Goal: Task Accomplishment & Management: Use online tool/utility

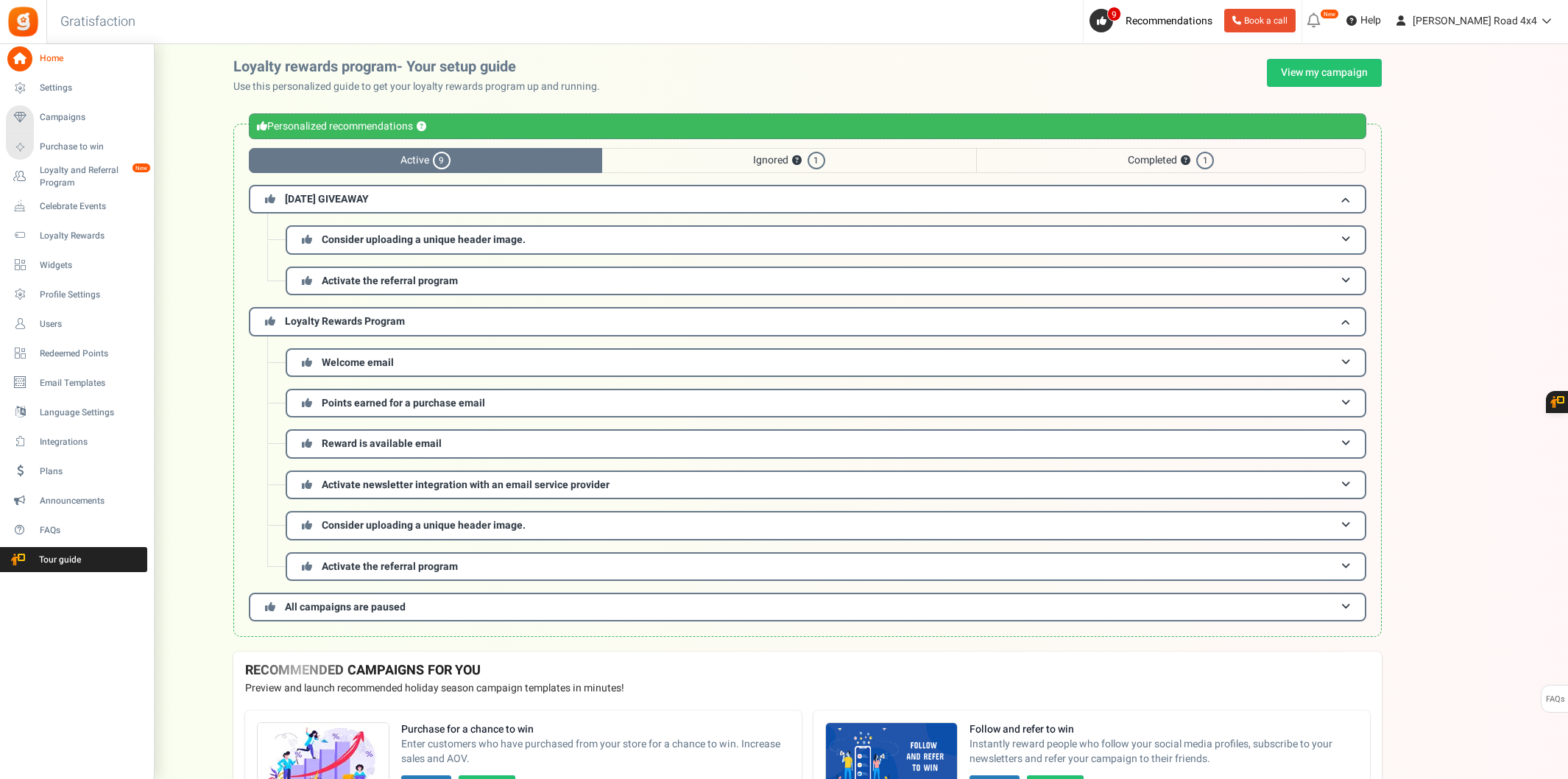
click at [74, 130] on li "Campaigns Purchase to win" at bounding box center [77, 132] width 153 height 59
click at [81, 114] on span "Campaigns" at bounding box center [91, 118] width 103 height 13
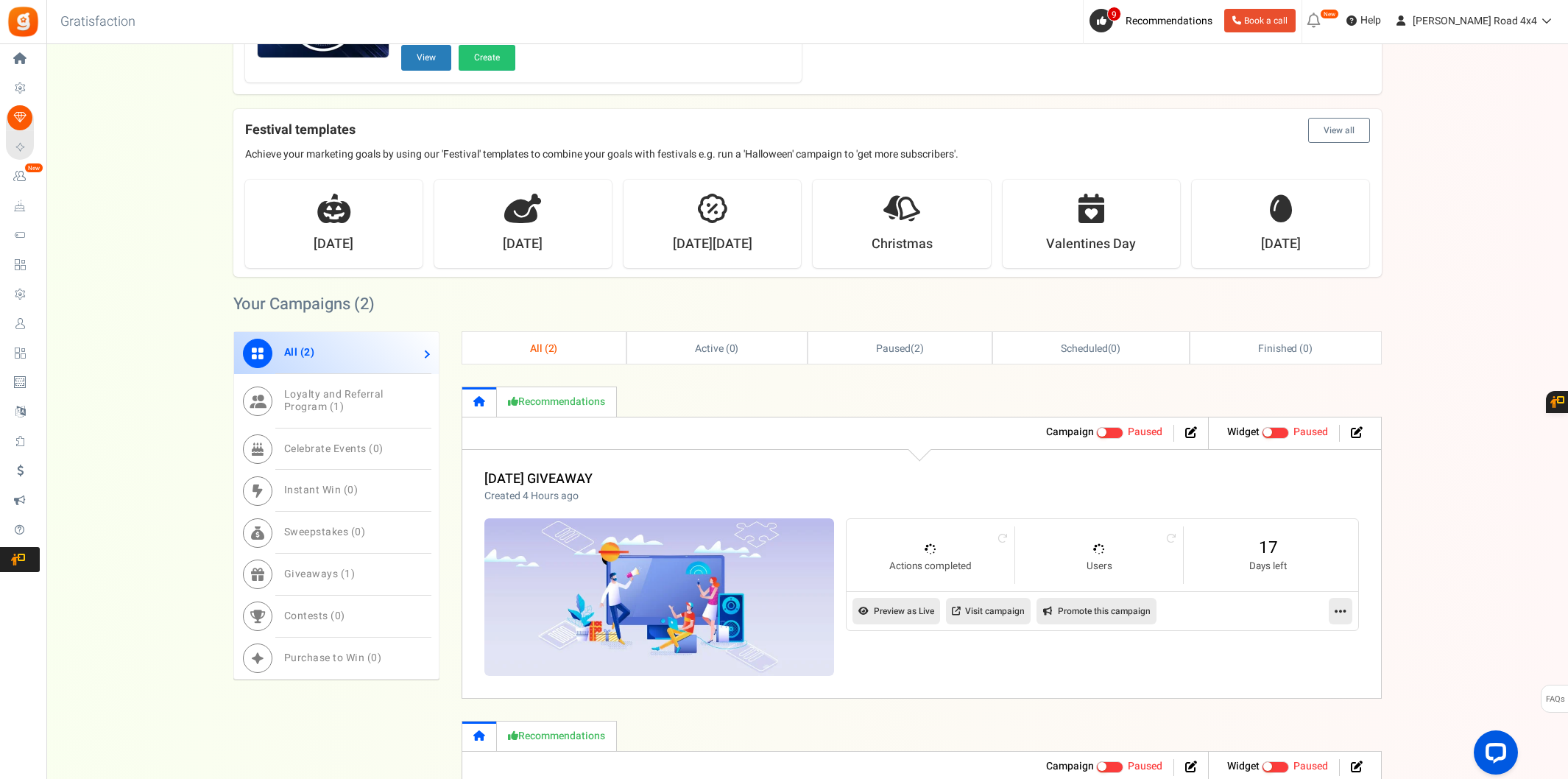
scroll to position [744, 0]
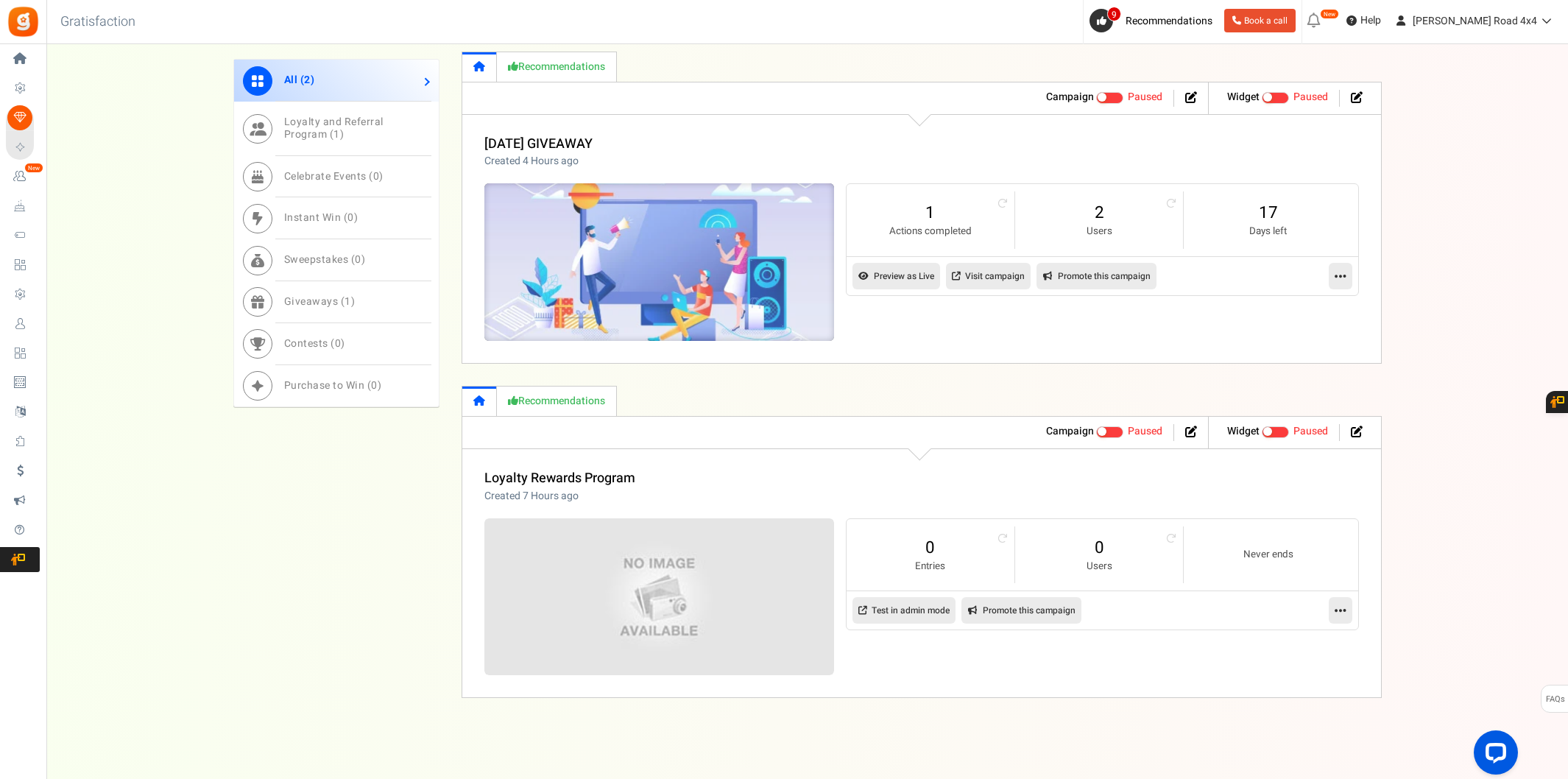
click at [590, 283] on img at bounding box center [659, 262] width 525 height 236
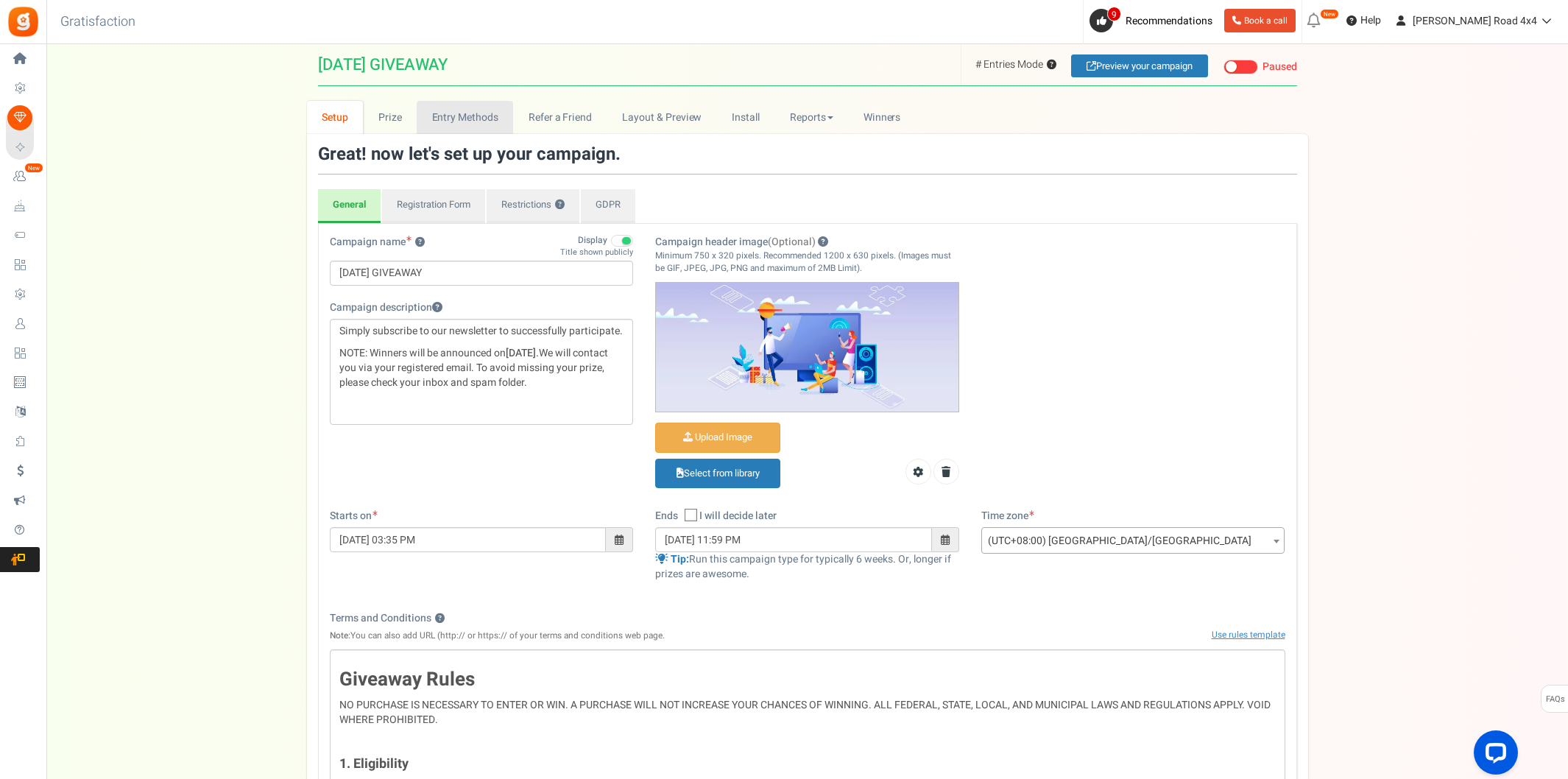
click at [453, 126] on link "Entry Methods" at bounding box center [465, 118] width 96 height 33
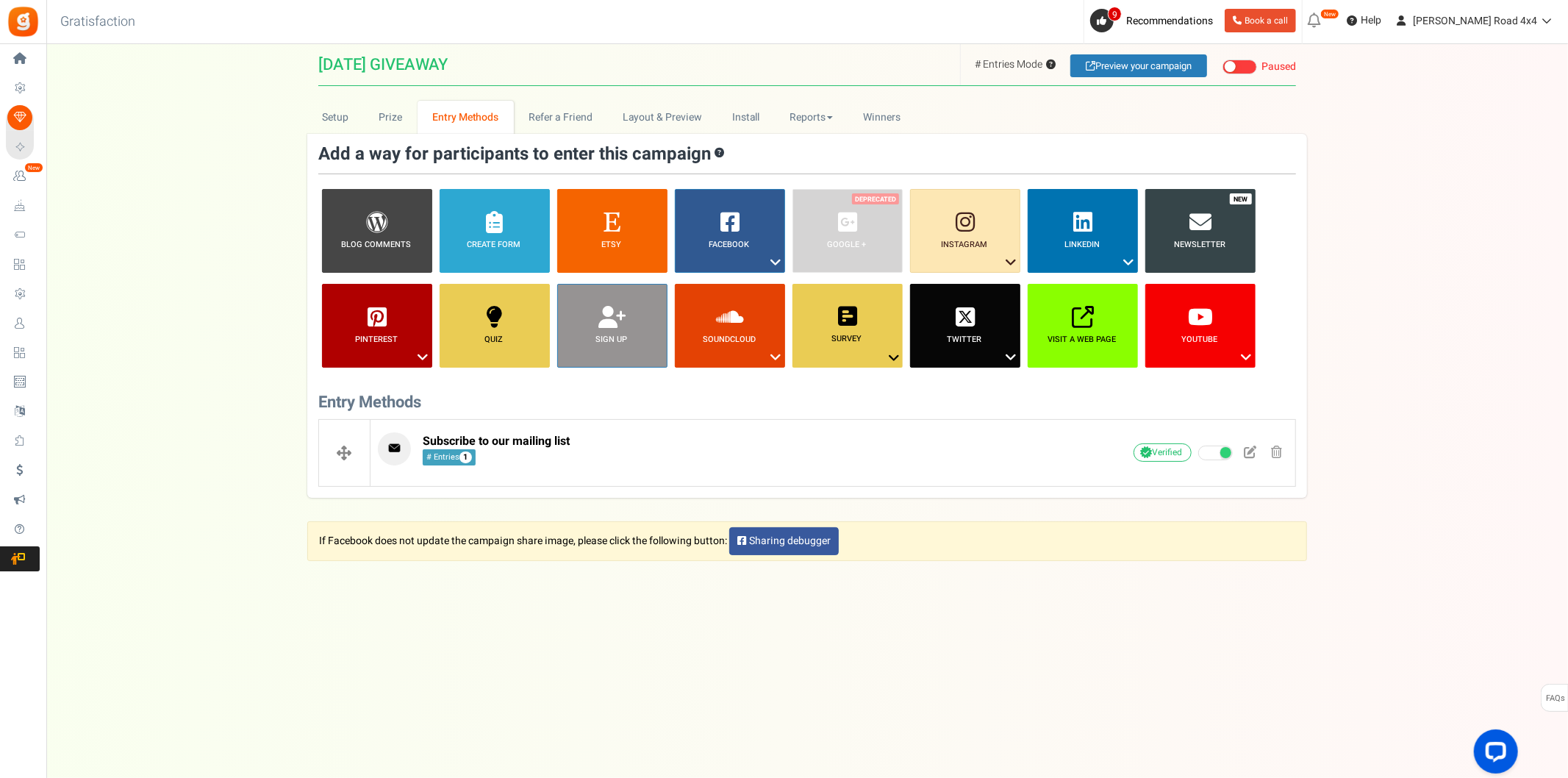
select select "e54d262147"
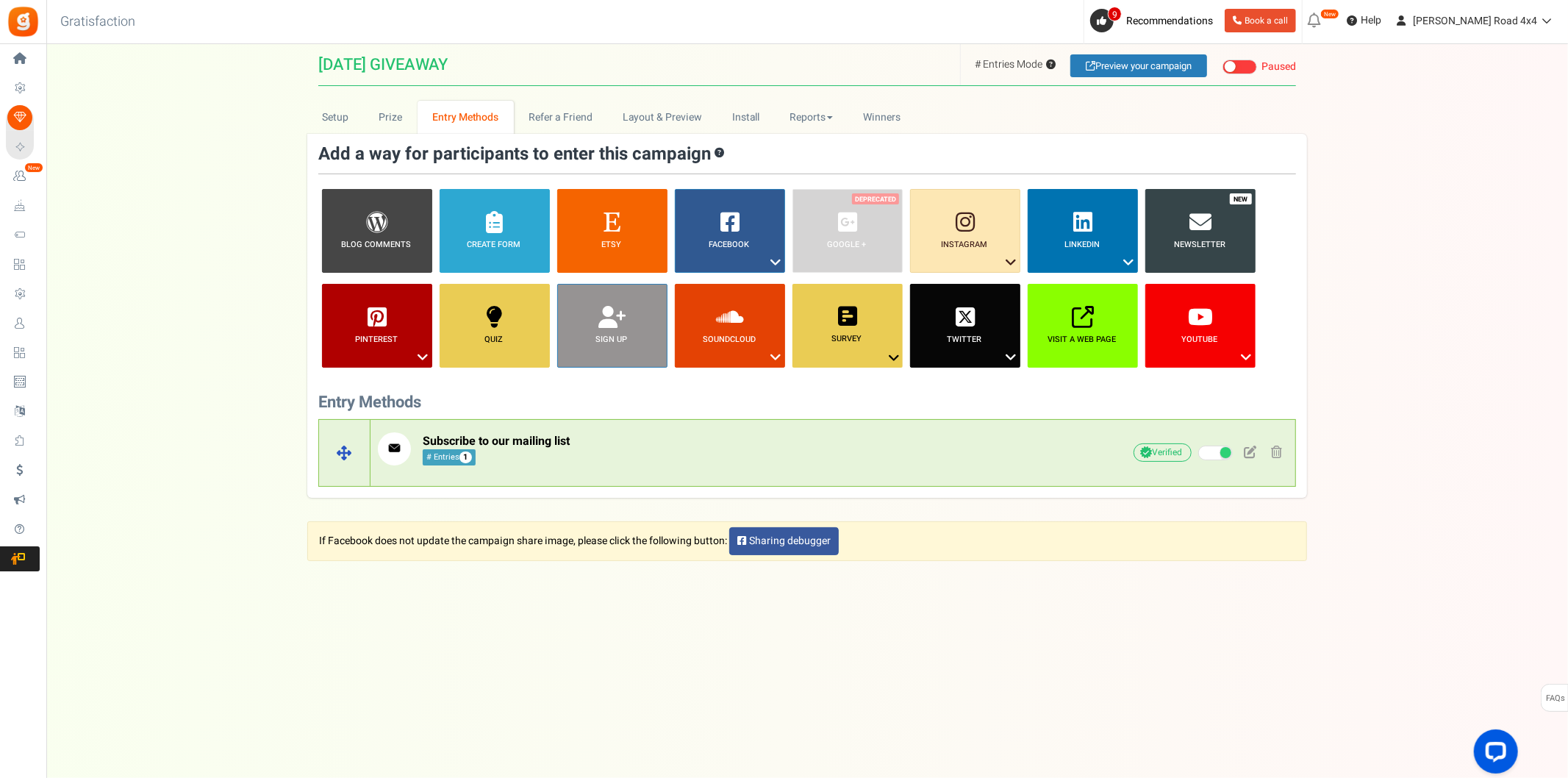
click at [655, 450] on p "Subscribe to our mailing list # Entries 1" at bounding box center [722, 449] width 689 height 33
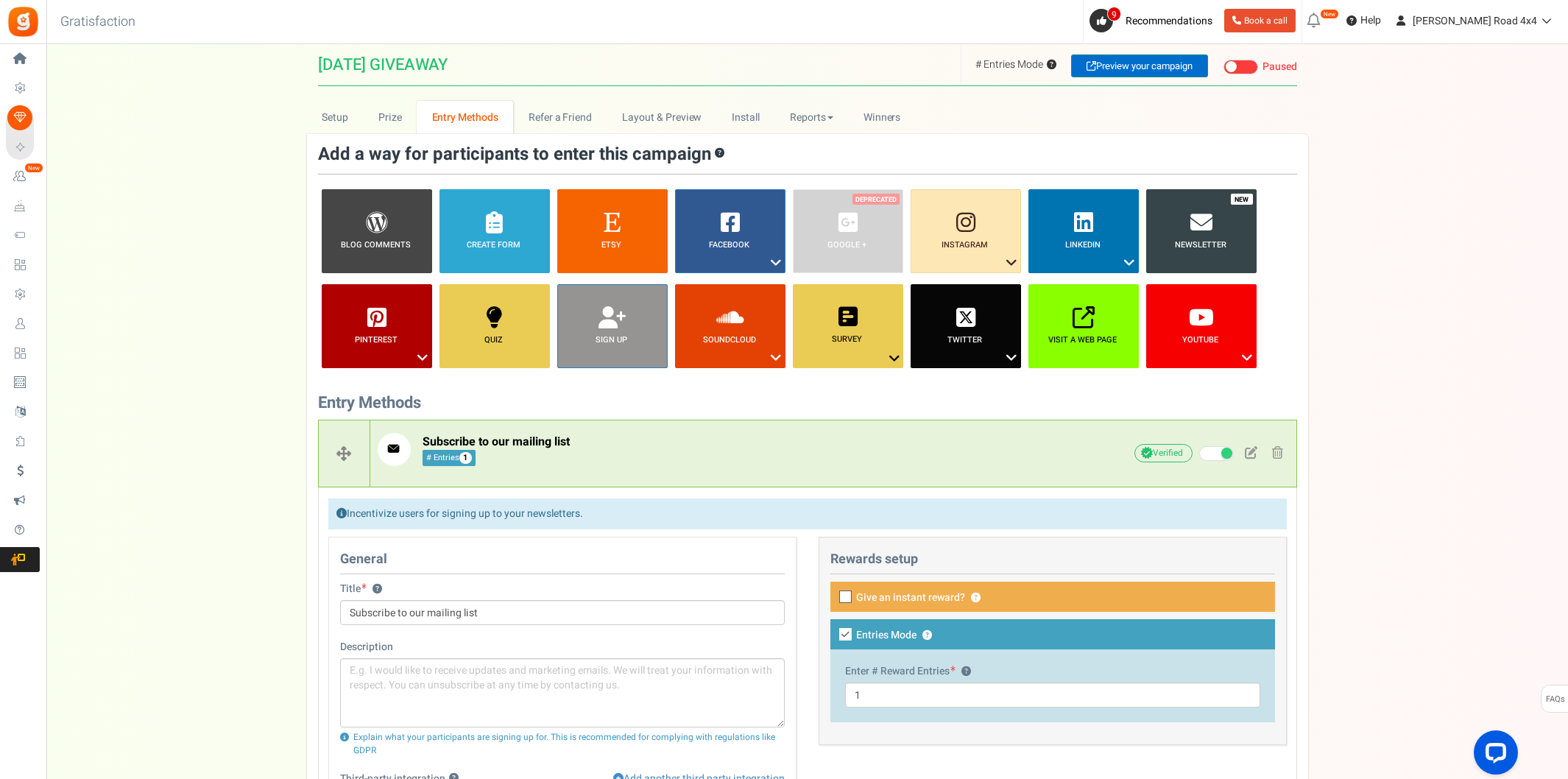
click at [1135, 65] on link "Preview your campaign" at bounding box center [1139, 66] width 137 height 23
click at [812, 113] on link "Reports" at bounding box center [811, 118] width 73 height 33
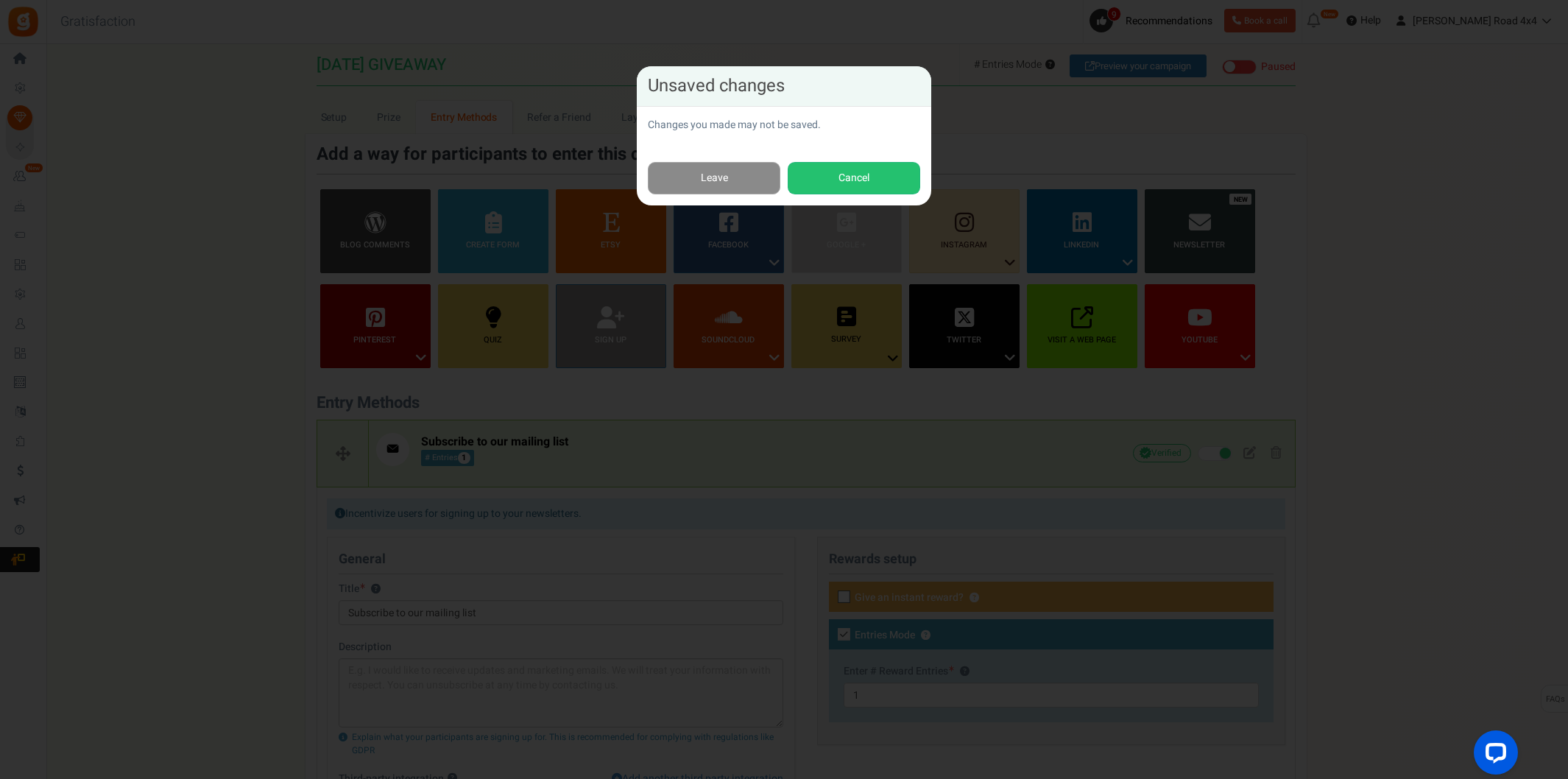
click at [754, 180] on link "Leave" at bounding box center [714, 179] width 133 height 33
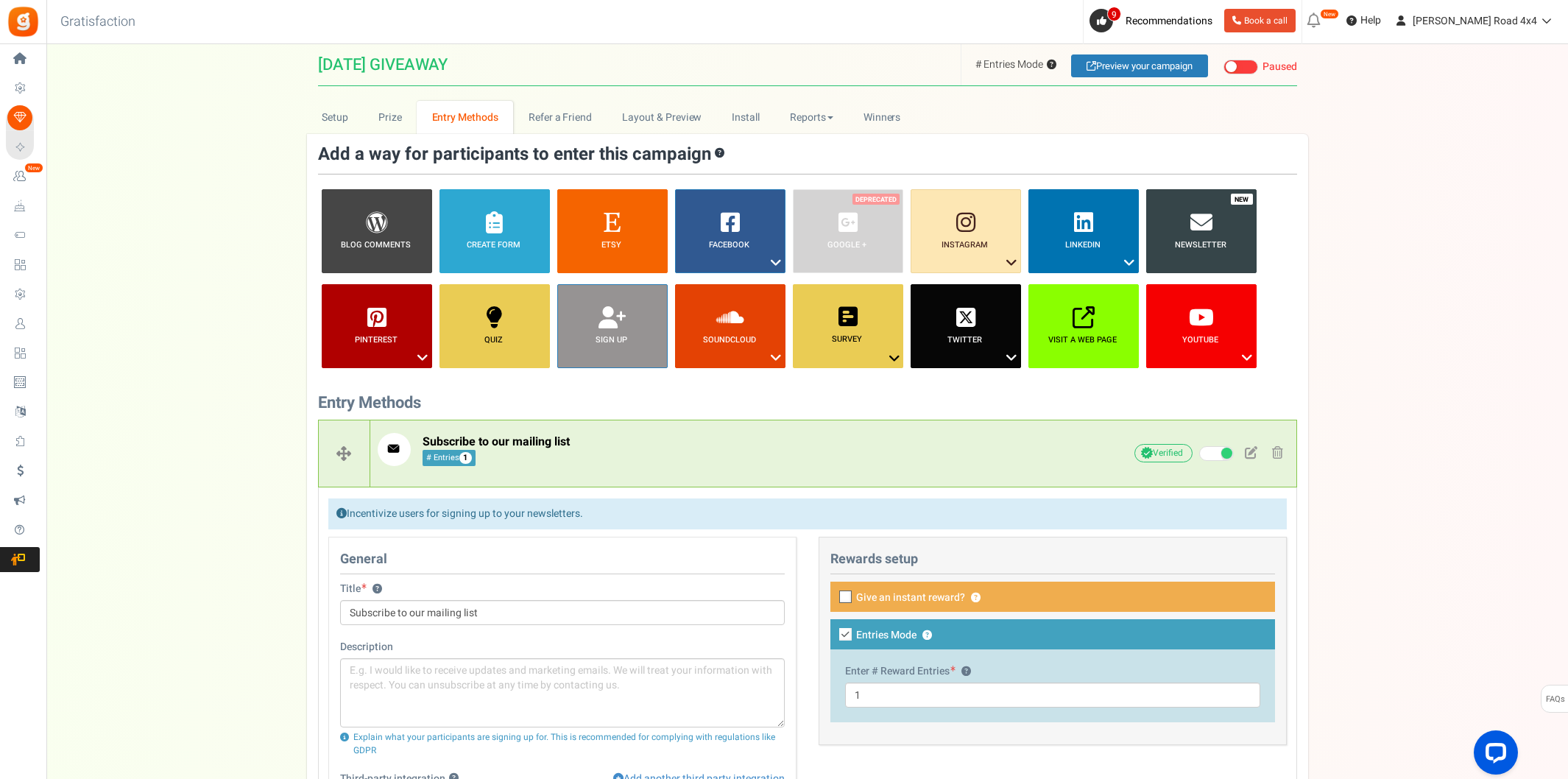
click at [814, 99] on div "Are you want to disconnect Etsy? Your etsy actions will be stop working on disc…" at bounding box center [807, 660] width 1521 height 1232
click at [815, 101] on link "Reports" at bounding box center [811, 118] width 73 height 33
click at [810, 195] on link "Entries" at bounding box center [833, 191] width 118 height 21
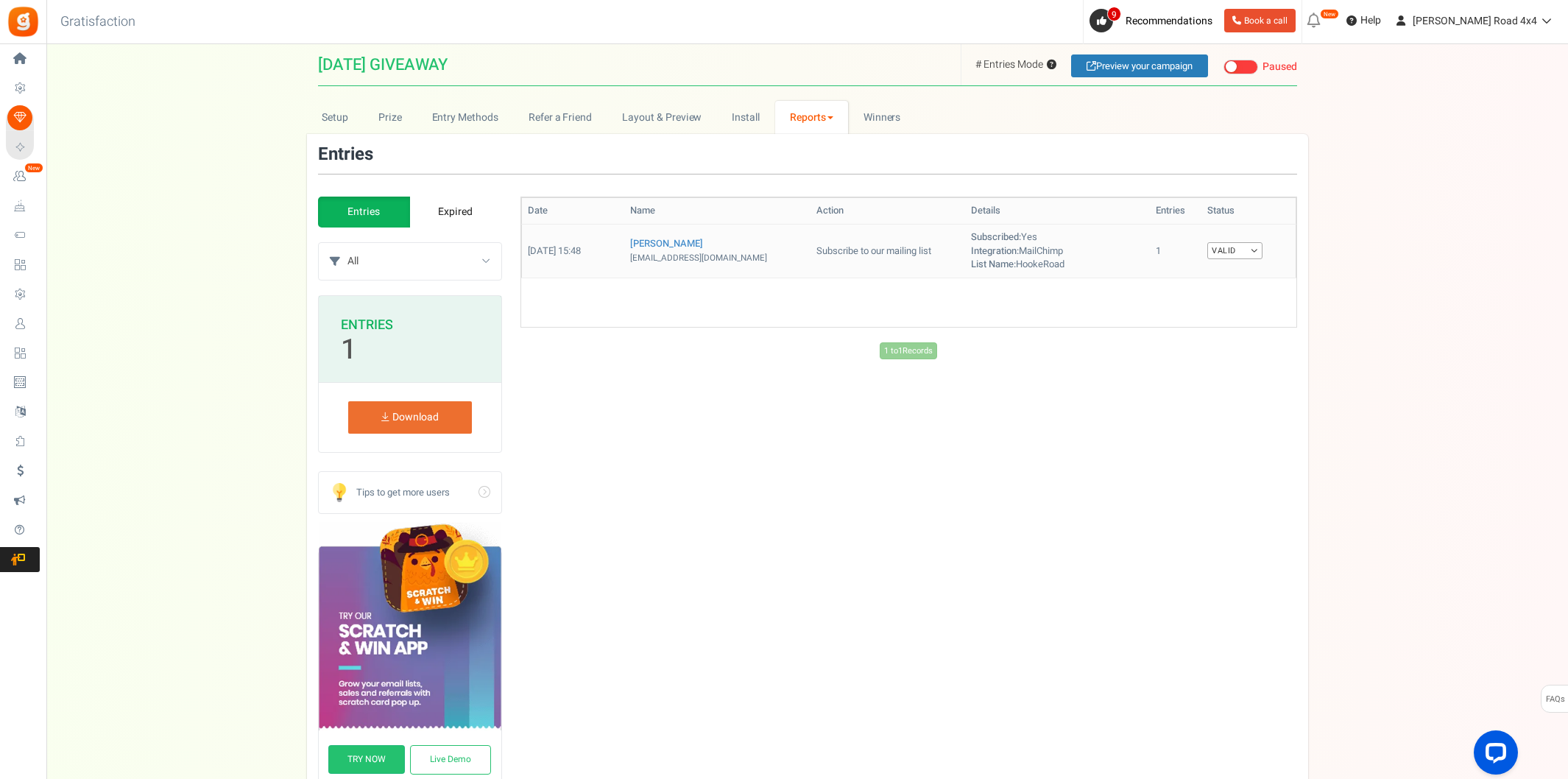
click at [725, 258] on small "[EMAIL_ADDRESS][DOMAIN_NAME]" at bounding box center [698, 258] width 137 height 13
click at [811, 111] on link "Reports" at bounding box center [811, 118] width 73 height 33
click at [825, 167] on link "Users" at bounding box center [833, 171] width 118 height 21
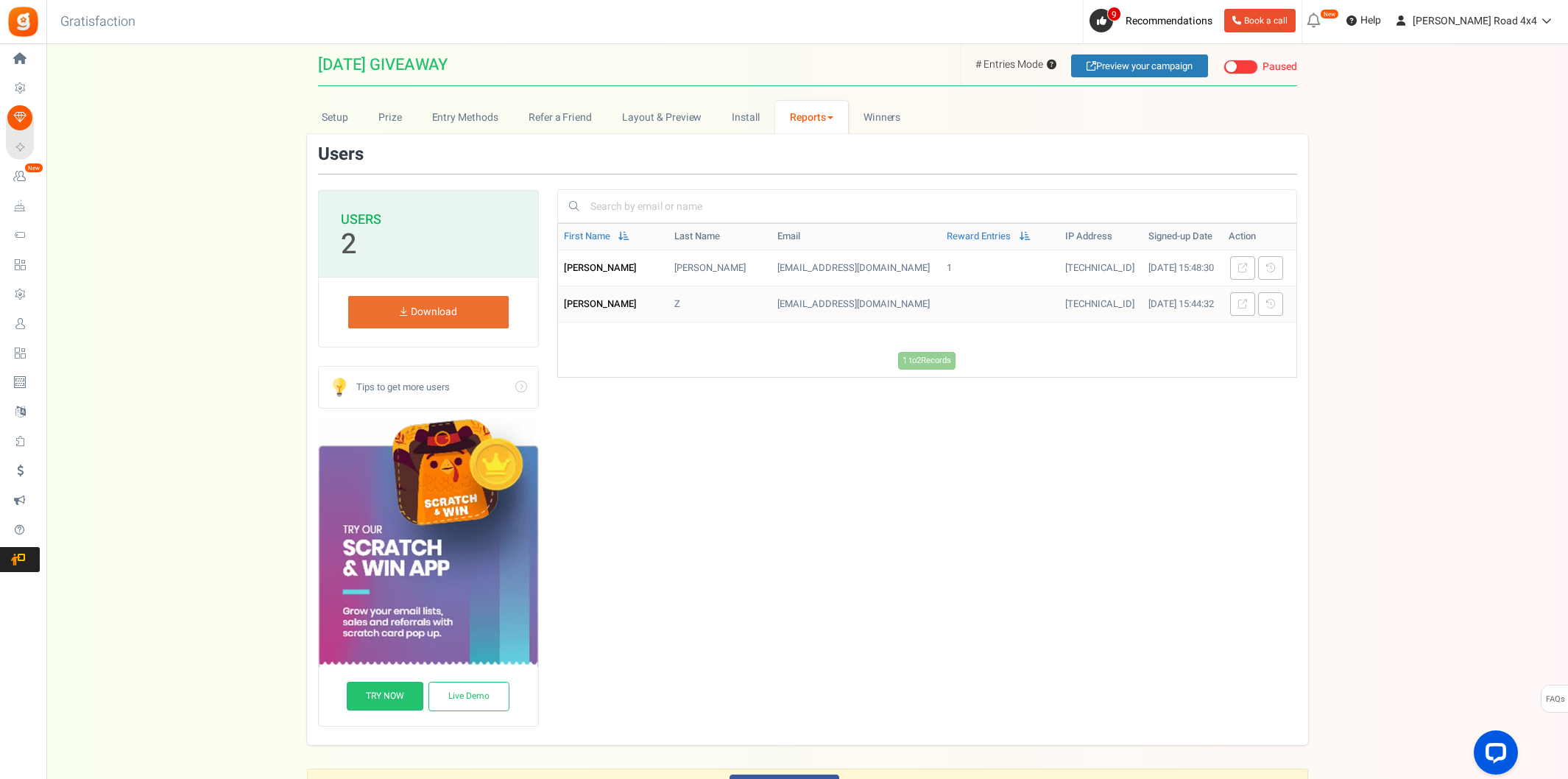
click at [803, 312] on td "[EMAIL_ADDRESS][DOMAIN_NAME]" at bounding box center [856, 304] width 169 height 36
click at [813, 322] on td "[EMAIL_ADDRESS][DOMAIN_NAME]" at bounding box center [856, 304] width 169 height 36
click at [799, 121] on link "Reports" at bounding box center [811, 118] width 73 height 33
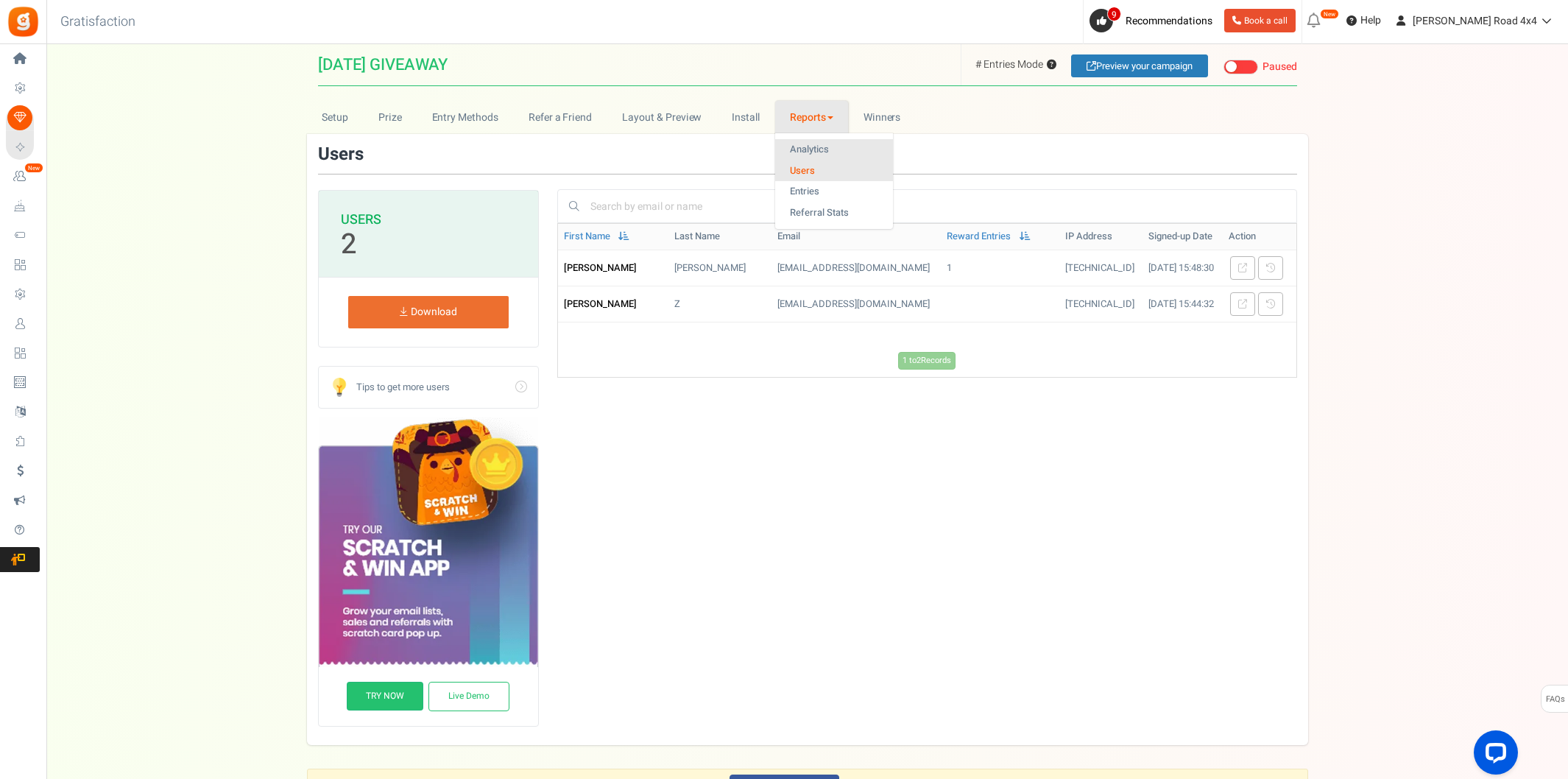
click at [838, 153] on link "Analytics" at bounding box center [833, 149] width 118 height 21
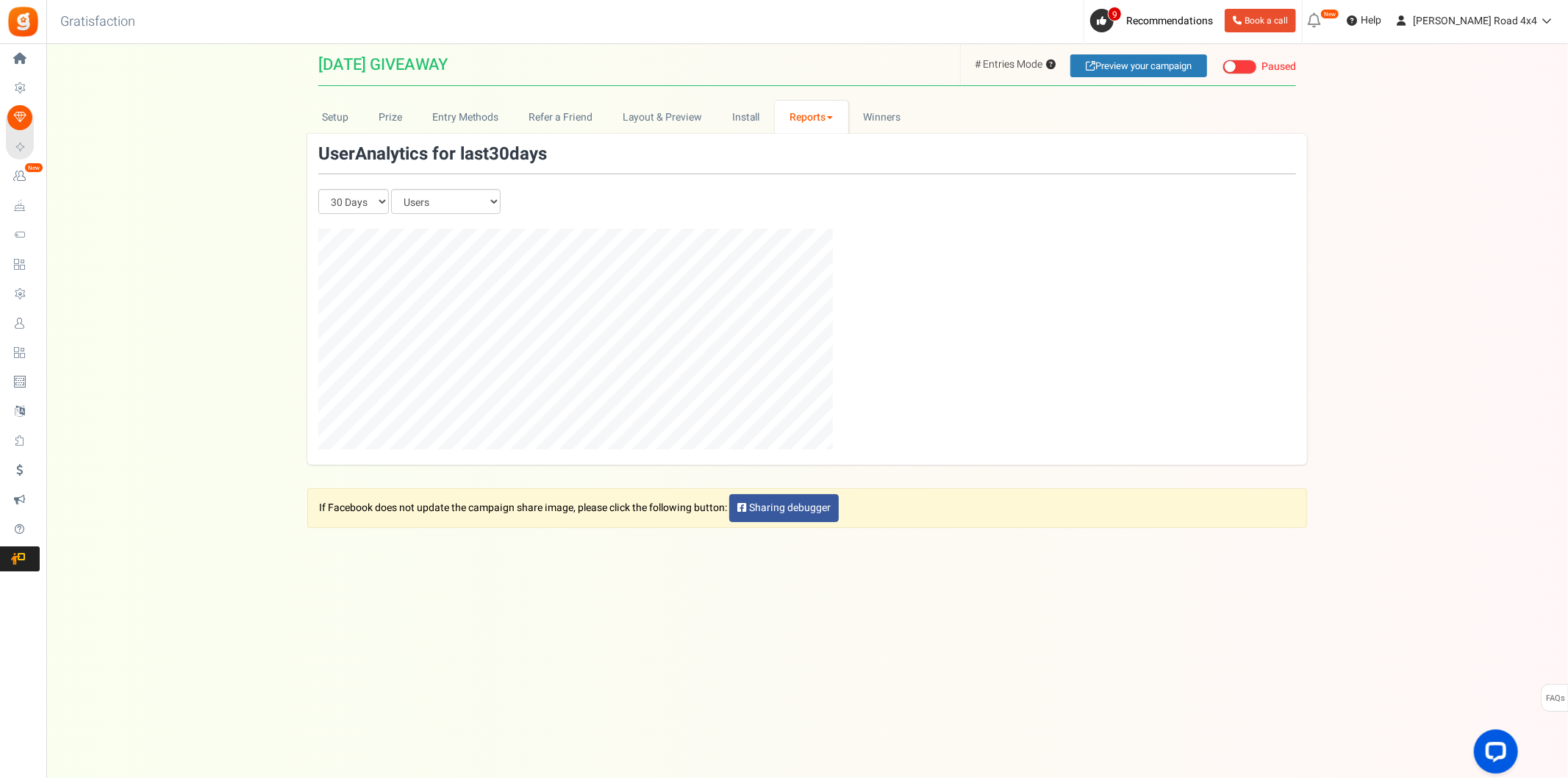
click at [819, 122] on link "Reports" at bounding box center [811, 118] width 73 height 33
click at [822, 191] on link "Entries" at bounding box center [833, 191] width 118 height 21
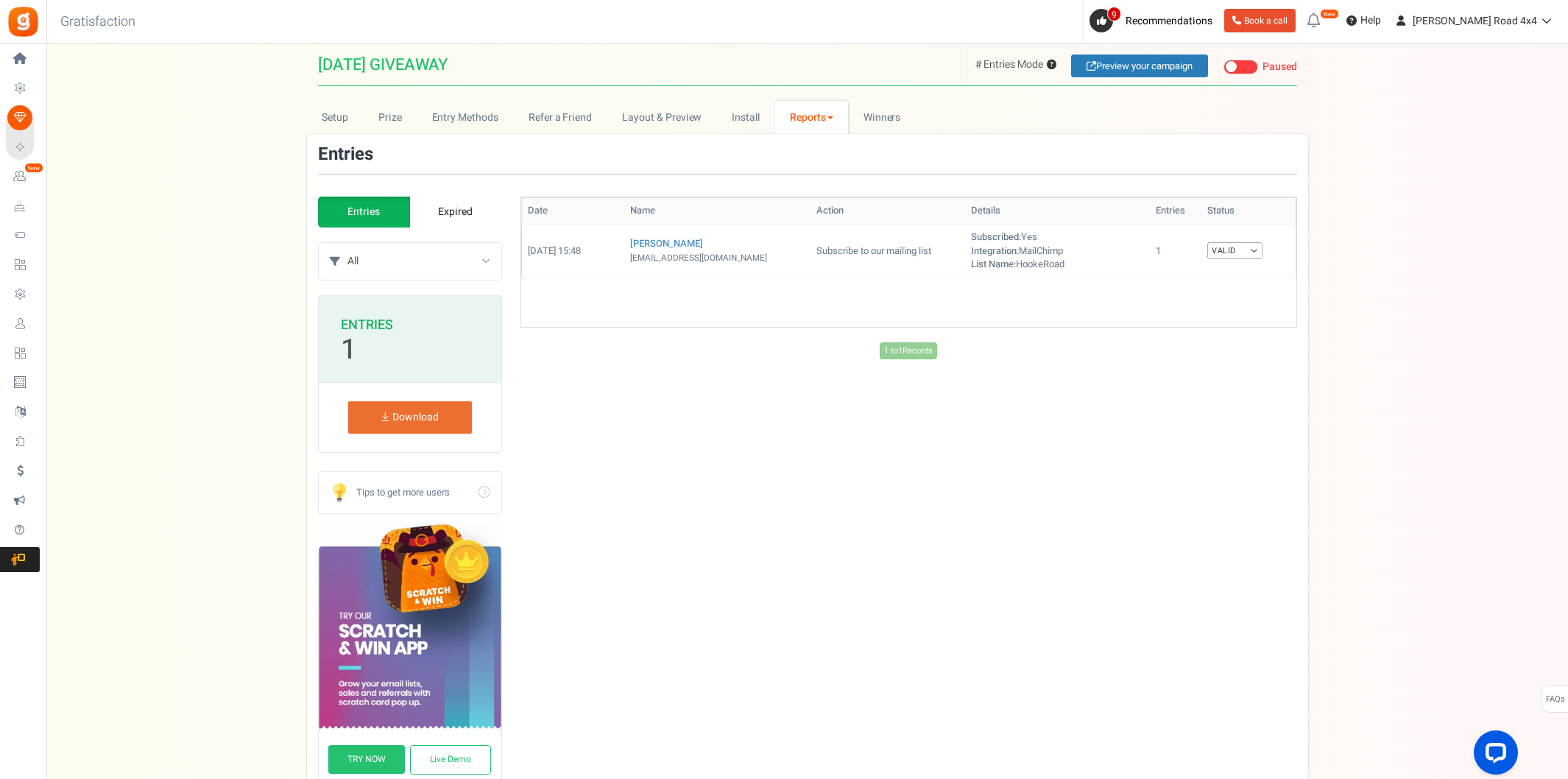
click at [826, 126] on link "Reports" at bounding box center [811, 118] width 73 height 33
click at [833, 203] on link "Referral Stats" at bounding box center [833, 213] width 118 height 21
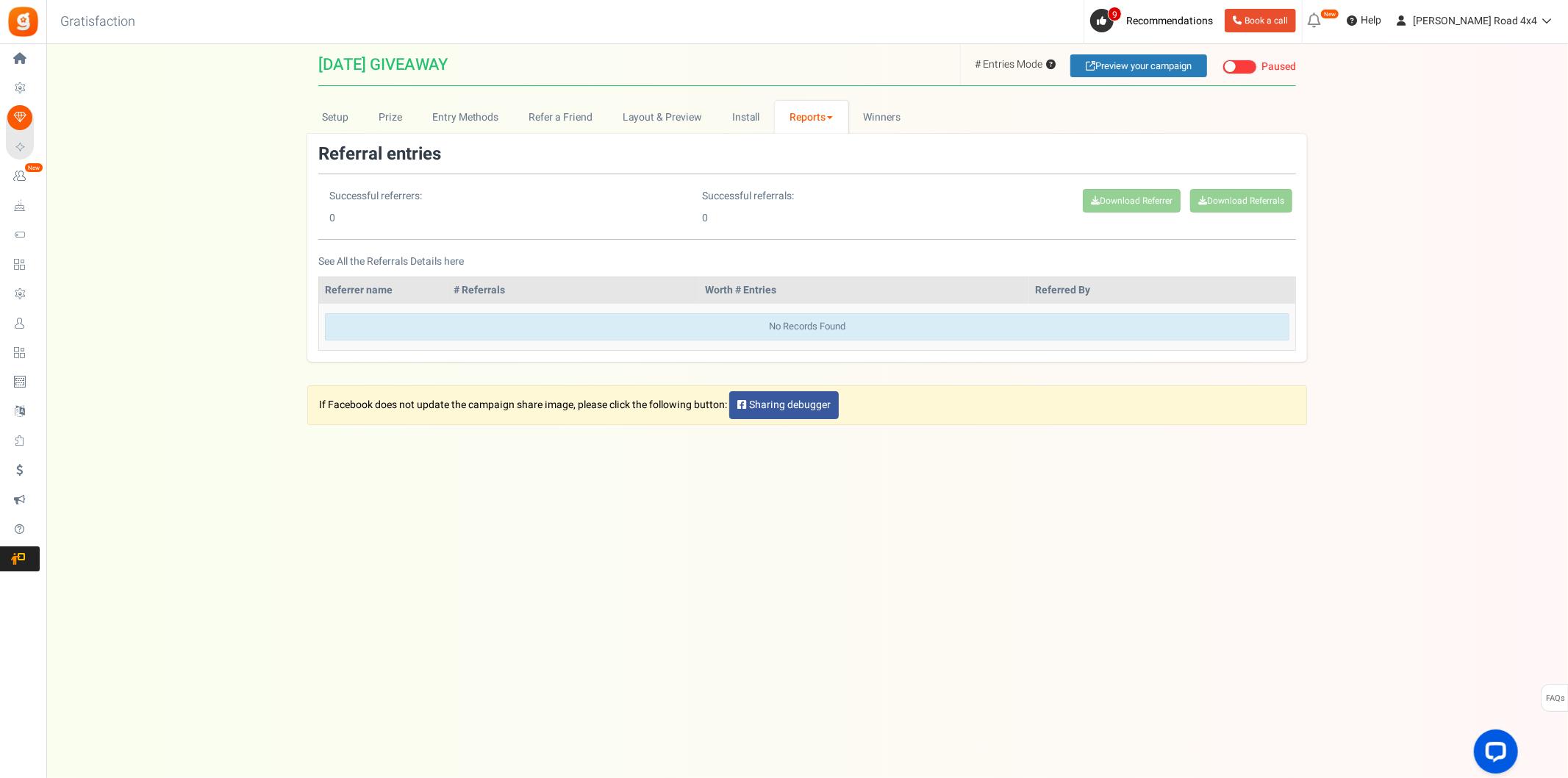
click at [825, 111] on link "Reports" at bounding box center [811, 118] width 73 height 33
drag, startPoint x: 828, startPoint y: 185, endPoint x: 843, endPoint y: 188, distance: 15.3
click at [827, 185] on link "Entries" at bounding box center [833, 191] width 118 height 21
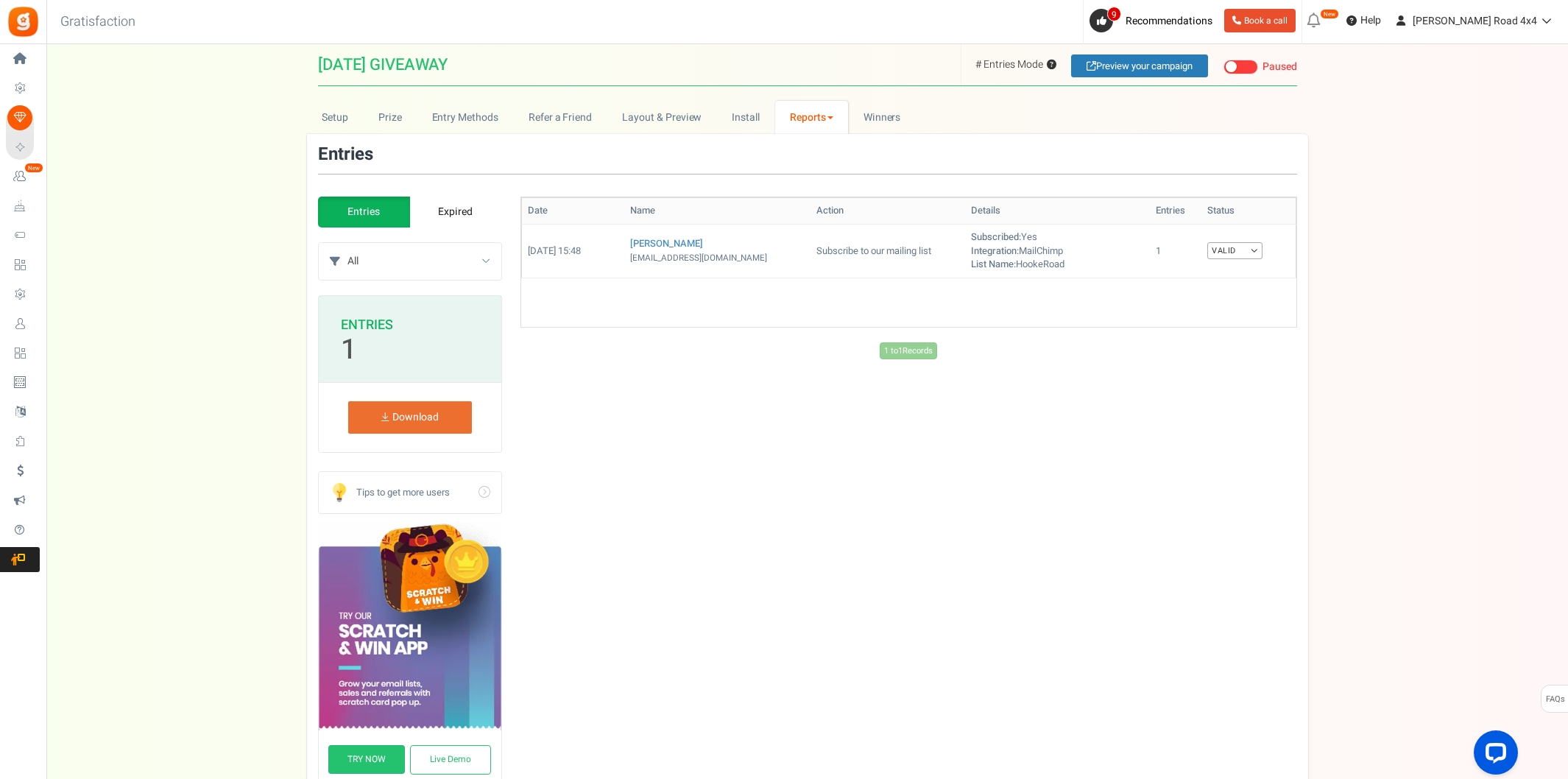
click at [807, 116] on link "Reports" at bounding box center [811, 118] width 73 height 33
click at [473, 115] on link "Entry Methods" at bounding box center [465, 118] width 96 height 33
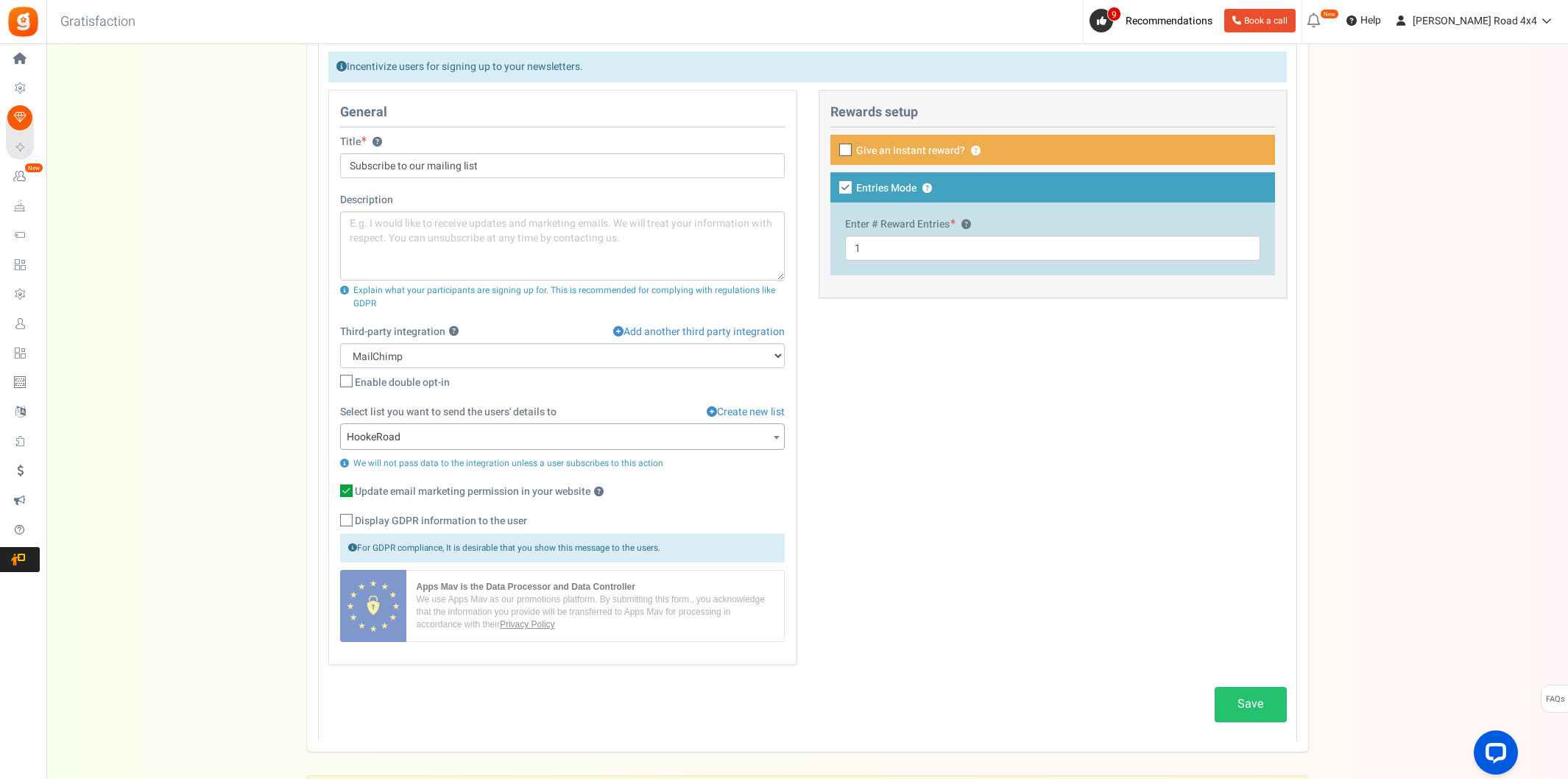
scroll to position [491, 0]
